Goal: Task Accomplishment & Management: Manage account settings

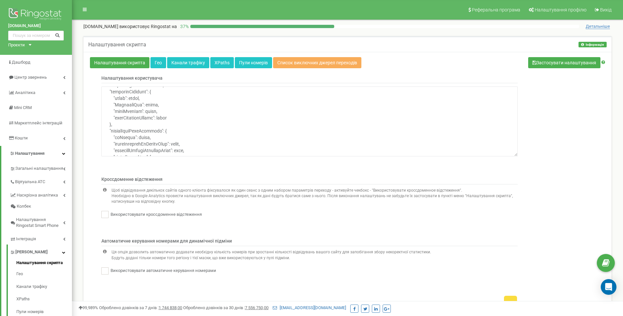
scroll to position [26, 0]
click at [180, 272] on label "Використовувати автоматичне керування номерами" at bounding box center [163, 271] width 108 height 6
checkbox input "false"
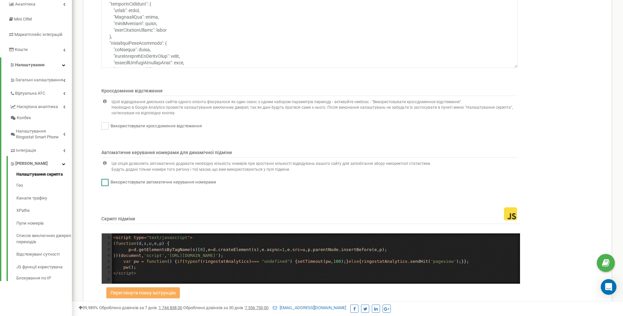
scroll to position [113, 0]
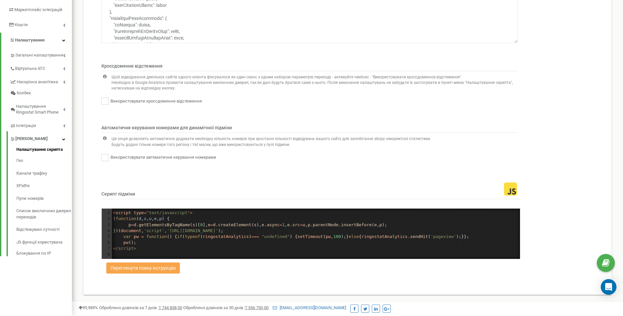
click at [170, 272] on button "Переглянути повну інструкцію" at bounding box center [143, 268] width 74 height 11
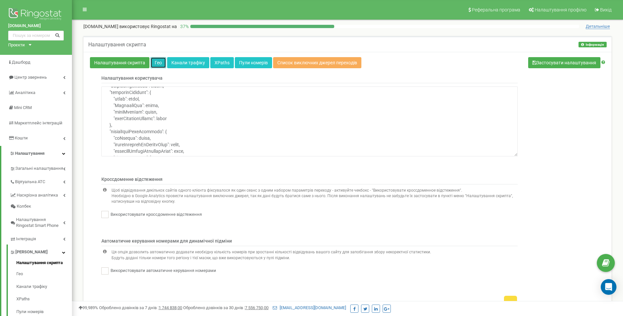
click at [152, 59] on link "Гео" at bounding box center [158, 62] width 16 height 11
click at [133, 63] on link "Налаштування скрипта" at bounding box center [119, 62] width 59 height 11
click at [157, 63] on link "Гео" at bounding box center [158, 62] width 16 height 11
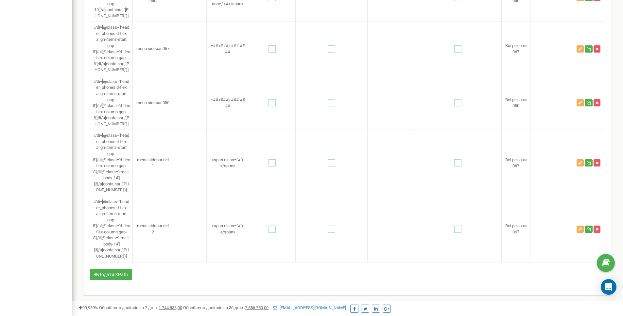
scroll to position [1239, 0]
